Goal: Task Accomplishment & Management: Use online tool/utility

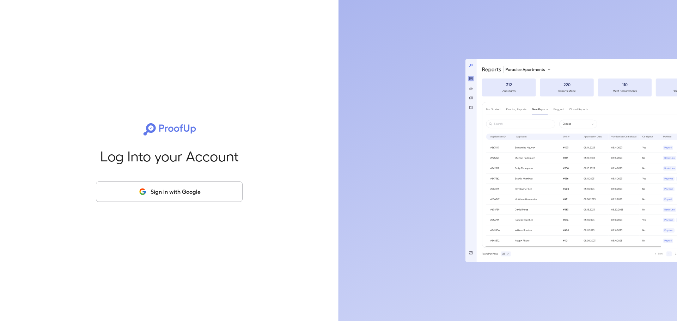
click at [152, 193] on button "Sign in with Google" at bounding box center [169, 192] width 147 height 20
